Goal: Complete application form

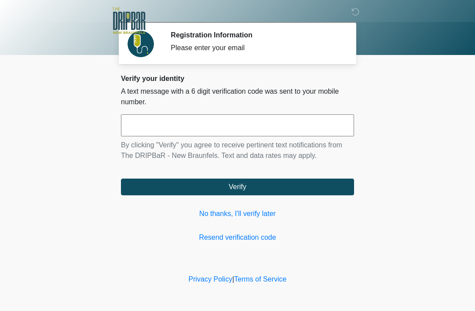
click at [273, 213] on link "No thanks, I'll verify later" at bounding box center [237, 213] width 233 height 11
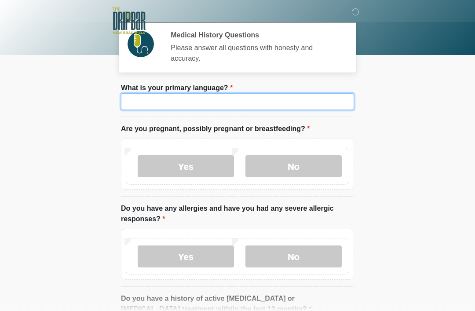
click at [301, 99] on input "What is your primary language?" at bounding box center [237, 101] width 233 height 17
type input "*******"
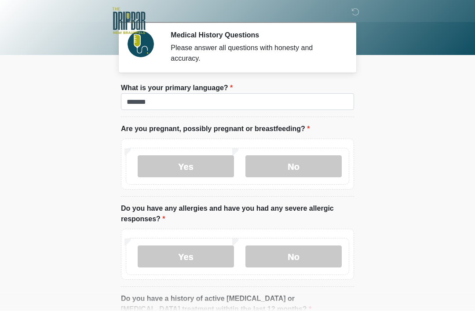
click at [312, 159] on label "No" at bounding box center [293, 166] width 96 height 22
click at [211, 247] on label "Yes" at bounding box center [186, 256] width 96 height 22
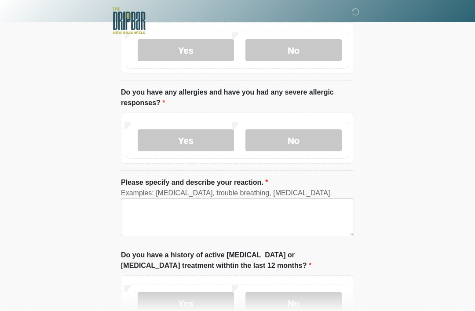
scroll to position [128, 0]
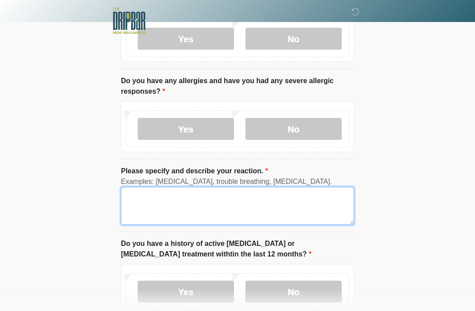
click at [285, 210] on textarea "Please specify and describe your reaction." at bounding box center [237, 206] width 233 height 38
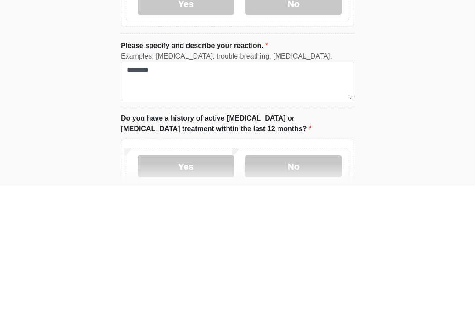
scroll to position [253, 0]
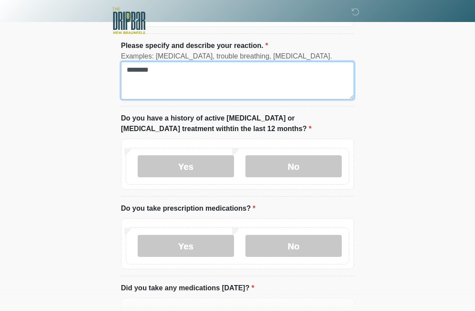
type textarea "*******"
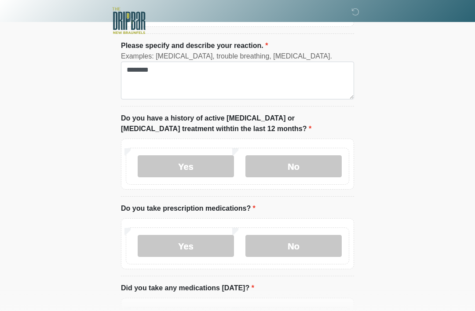
click at [299, 169] on label "No" at bounding box center [293, 166] width 96 height 22
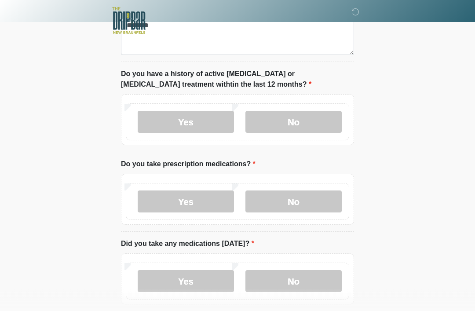
scroll to position [297, 0]
click at [190, 211] on label "Yes" at bounding box center [186, 201] width 96 height 22
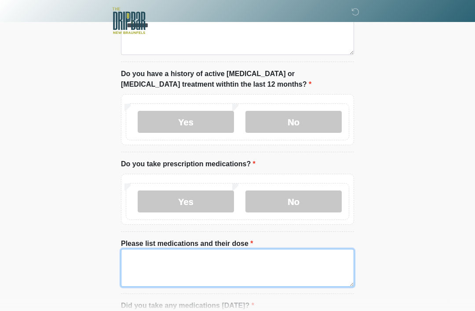
click at [292, 263] on textarea "Please list medications and their dose" at bounding box center [237, 268] width 233 height 38
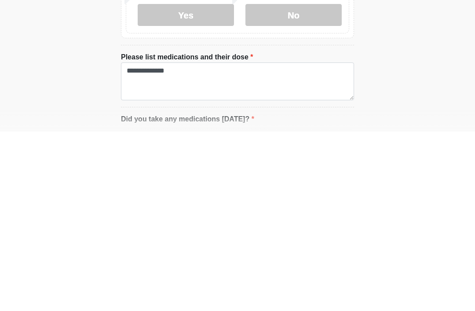
scroll to position [484, 0]
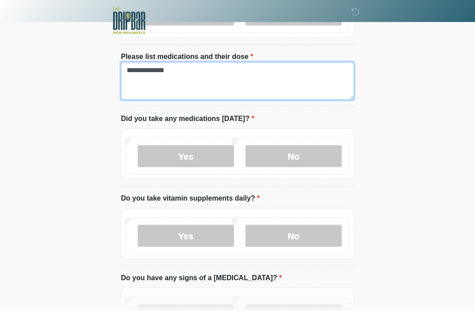
type textarea "**********"
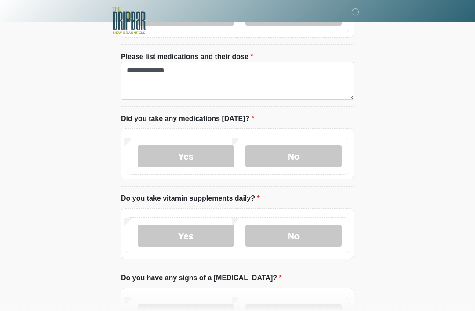
click at [310, 161] on label "No" at bounding box center [293, 156] width 96 height 22
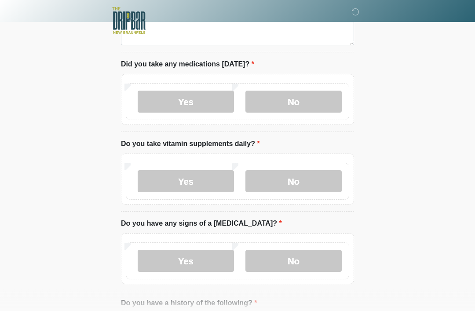
scroll to position [554, 0]
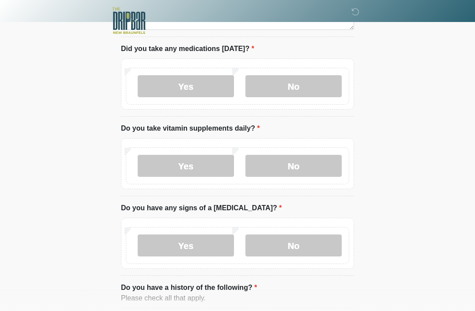
click at [211, 162] on label "Yes" at bounding box center [186, 166] width 96 height 22
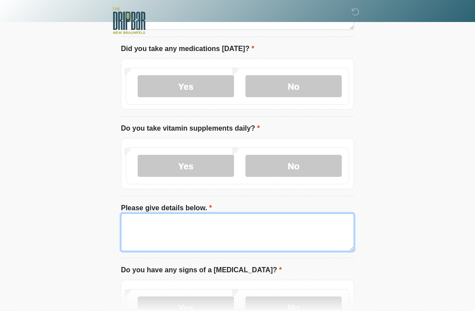
click at [261, 219] on textarea "Please give details below." at bounding box center [237, 232] width 233 height 38
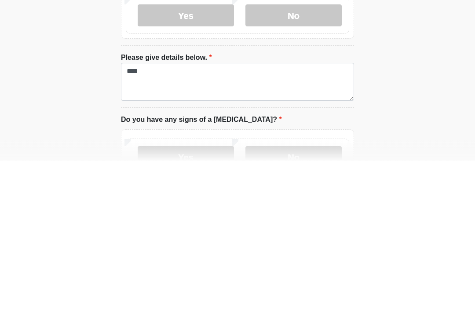
scroll to position [705, 0]
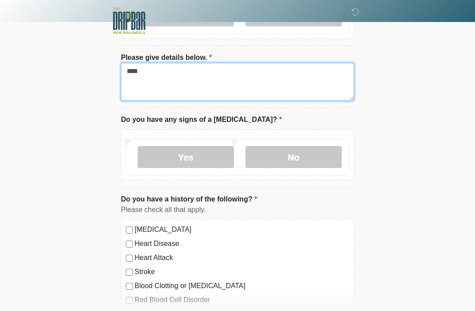
type textarea "****"
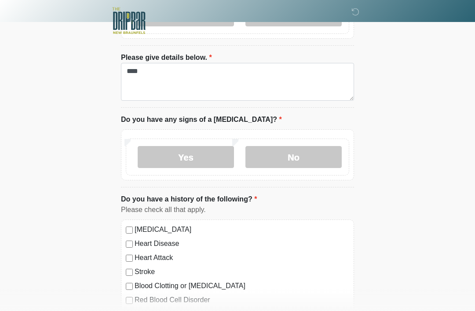
click at [309, 146] on label "No" at bounding box center [293, 157] width 96 height 22
click at [123, 227] on div "High Blood Pressure Heart Disease Heart Attack Stroke Blood Clotting or Bleedin…" at bounding box center [237, 308] width 233 height 179
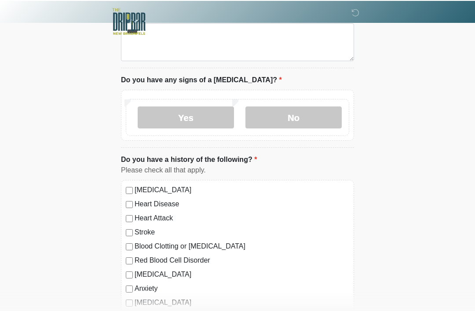
scroll to position [744, 0]
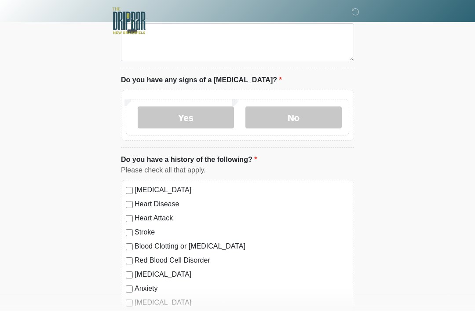
click at [124, 188] on div "High Blood Pressure Heart Disease Heart Attack Stroke Blood Clotting or Bleedin…" at bounding box center [237, 269] width 233 height 179
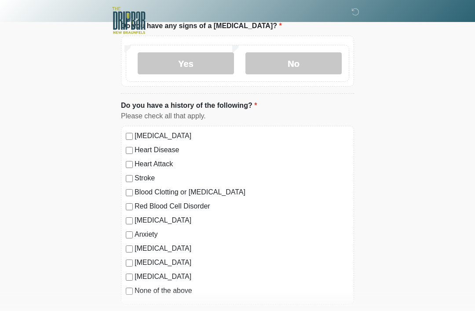
scroll to position [798, 0]
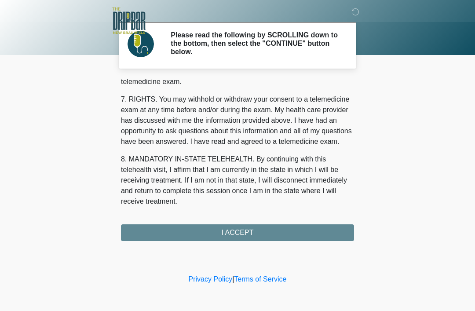
scroll to position [386, 0]
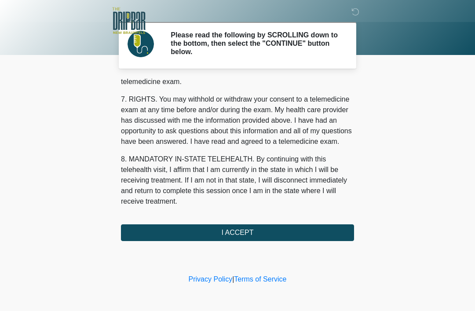
click at [271, 232] on button "I ACCEPT" at bounding box center [237, 232] width 233 height 17
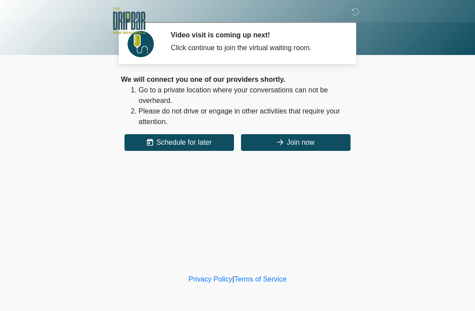
click at [316, 141] on button "Join now" at bounding box center [296, 142] width 110 height 17
